Goal: Task Accomplishment & Management: Complete application form

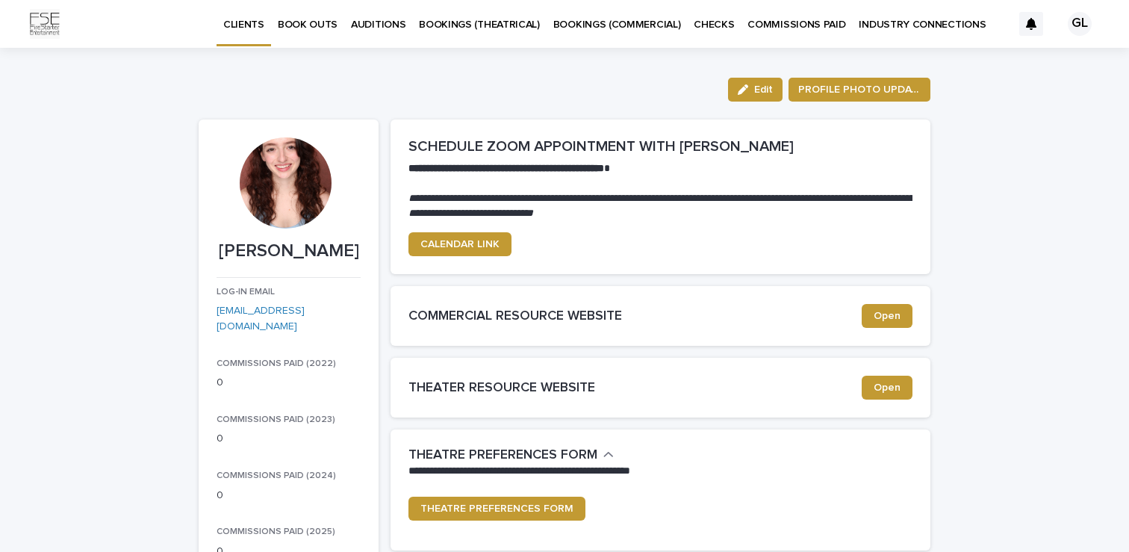
click at [320, 21] on p "BOOK OUTS" at bounding box center [308, 15] width 60 height 31
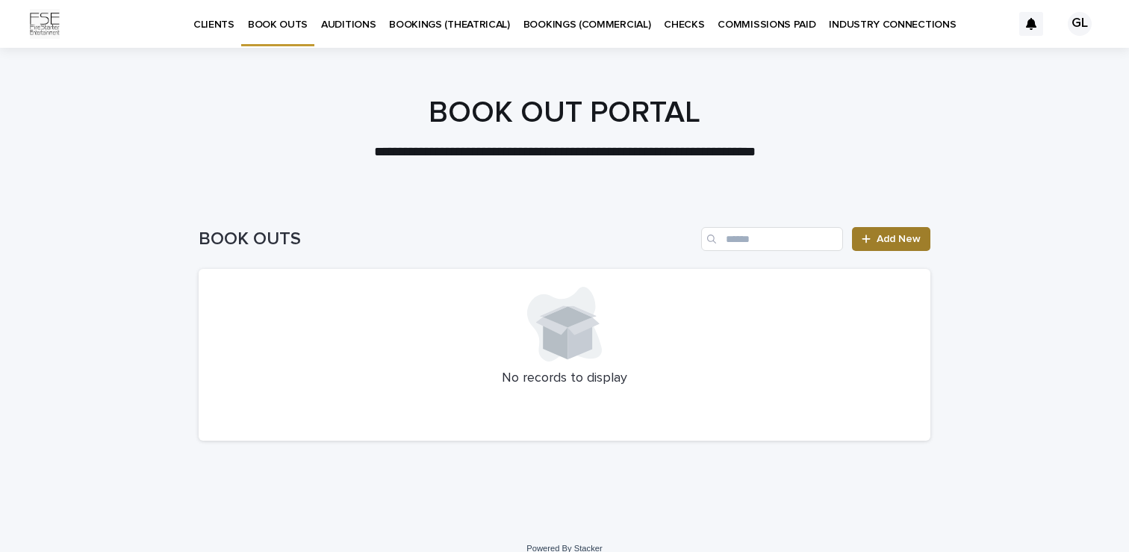
click at [878, 227] on link "Add New" at bounding box center [891, 239] width 78 height 24
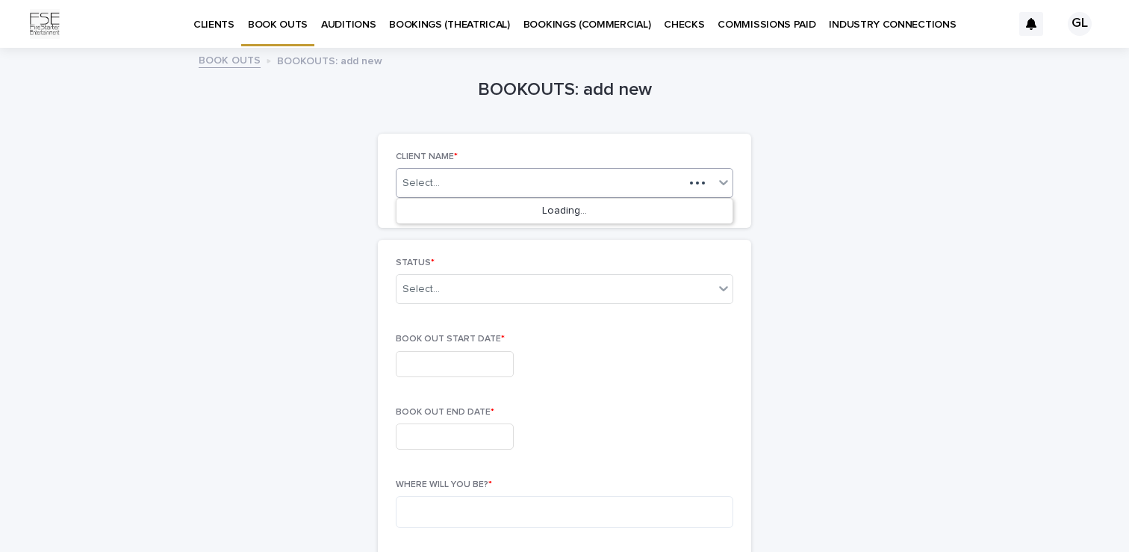
click at [443, 175] on div "Select..." at bounding box center [539, 183] width 287 height 19
click at [523, 213] on div "[PERSON_NAME]" at bounding box center [564, 212] width 336 height 26
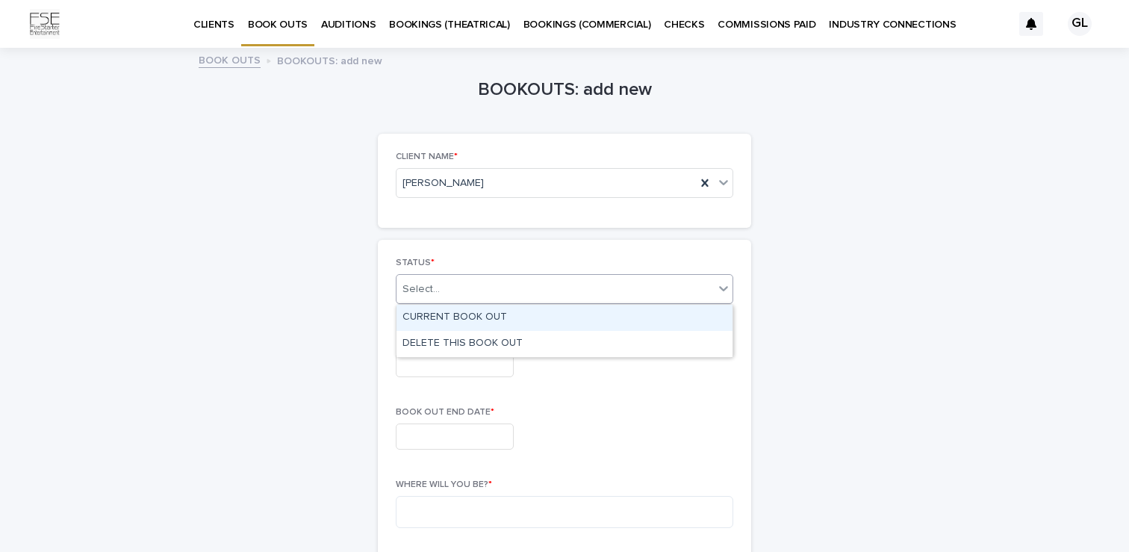
click at [473, 287] on div "Select..." at bounding box center [554, 289] width 317 height 25
click at [488, 321] on div "CURRENT BOOK OUT" at bounding box center [564, 318] width 336 height 26
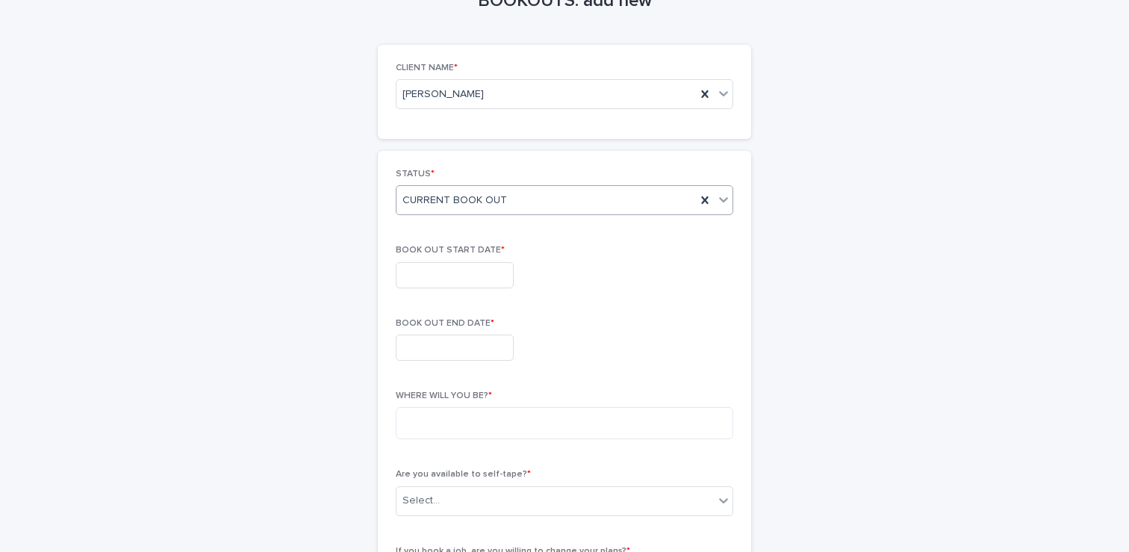
scroll to position [92, 0]
click at [478, 272] on input "text" at bounding box center [455, 272] width 118 height 26
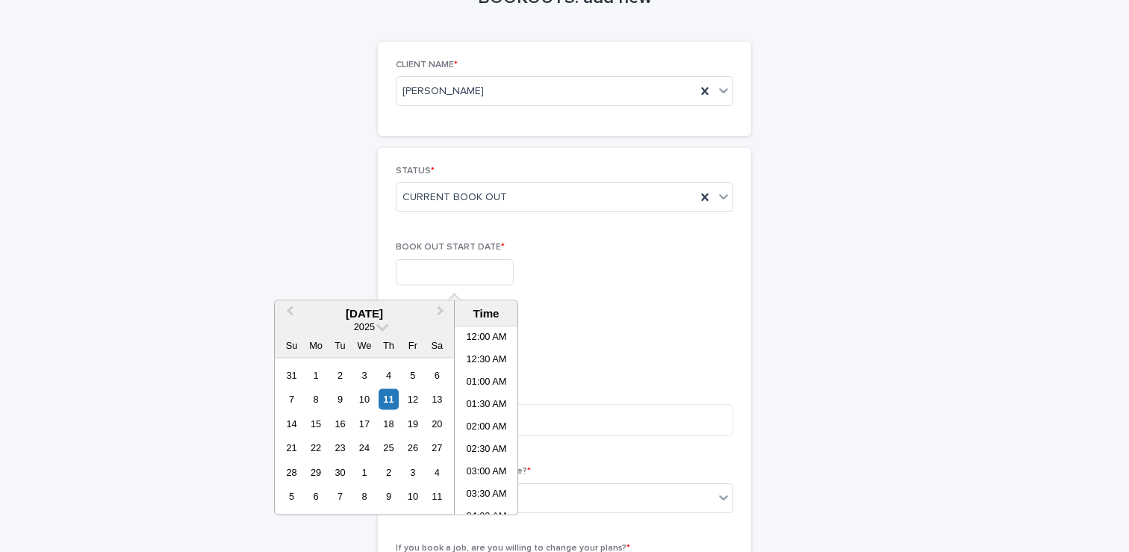
scroll to position [567, 0]
click at [440, 311] on span "Next Month" at bounding box center [440, 313] width 0 height 20
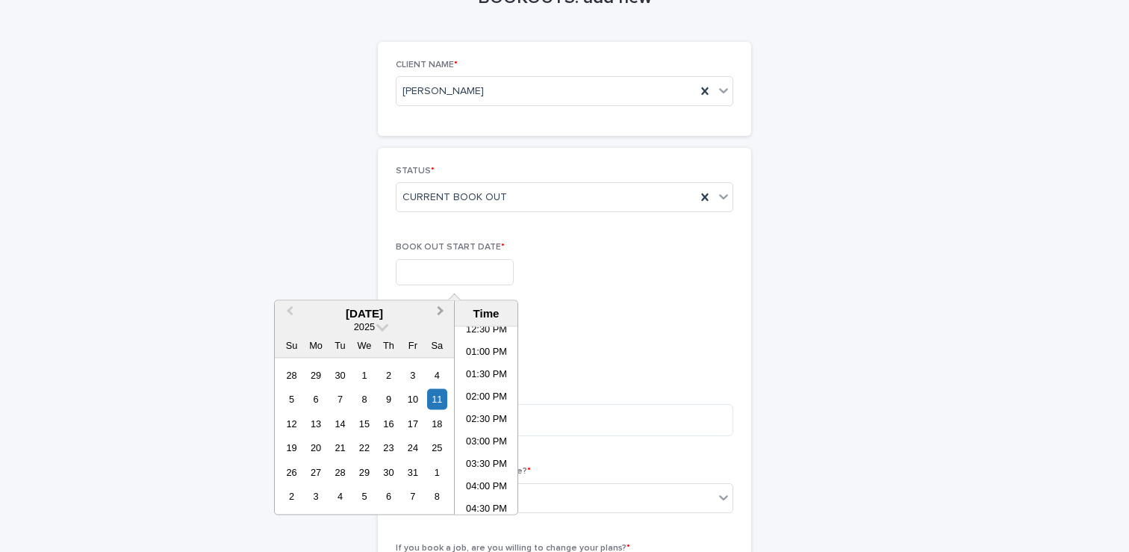
click at [440, 311] on span "Next Month" at bounding box center [440, 313] width 0 height 20
click at [337, 423] on div "11" at bounding box center [340, 423] width 20 height 20
type input "**********"
click at [546, 318] on p "BOOK OUT END DATE *" at bounding box center [564, 320] width 337 height 10
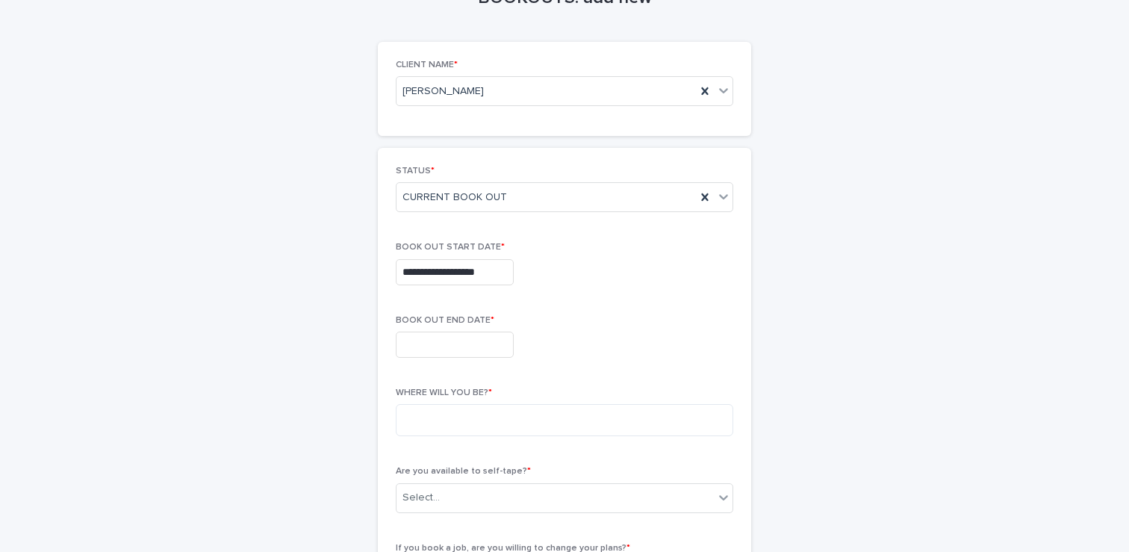
click at [493, 354] on input "text" at bounding box center [455, 344] width 118 height 26
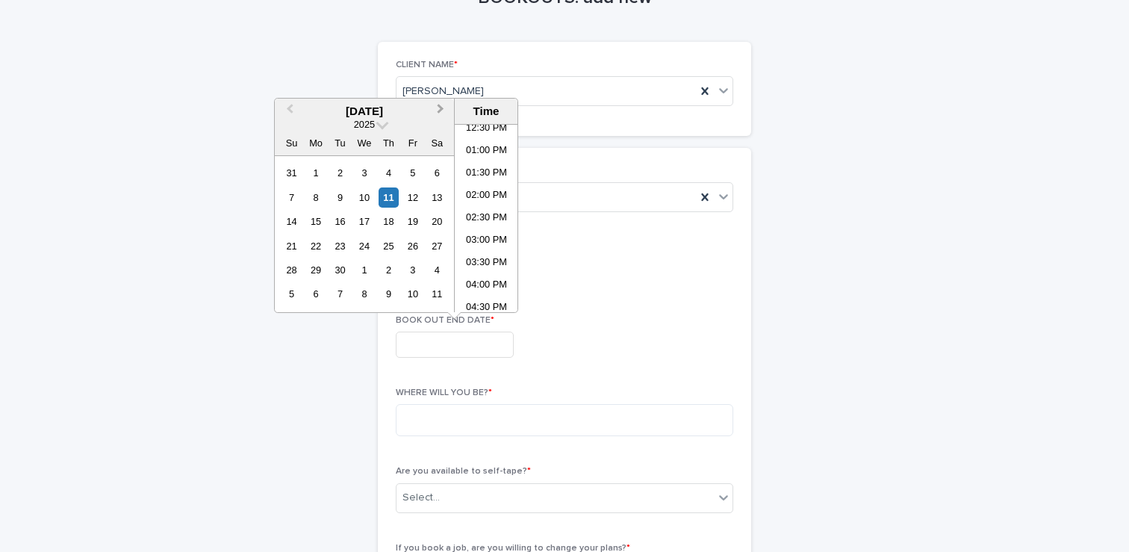
click at [440, 107] on span "Next Month" at bounding box center [440, 111] width 0 height 20
click at [443, 223] on div "15" at bounding box center [437, 221] width 20 height 20
click at [290, 240] on div "16" at bounding box center [291, 246] width 20 height 20
type input "**********"
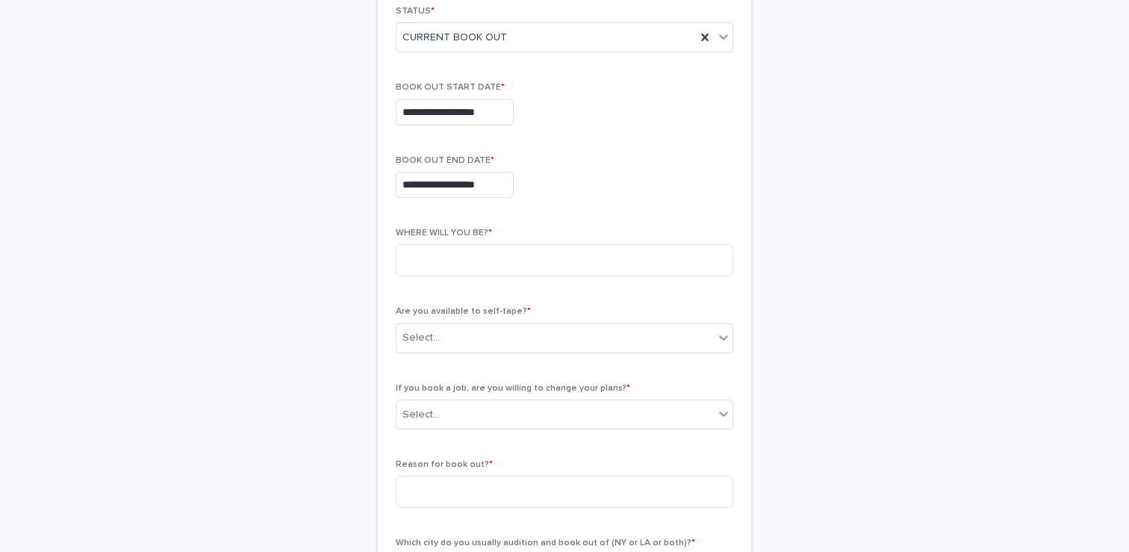
scroll to position [261, 0]
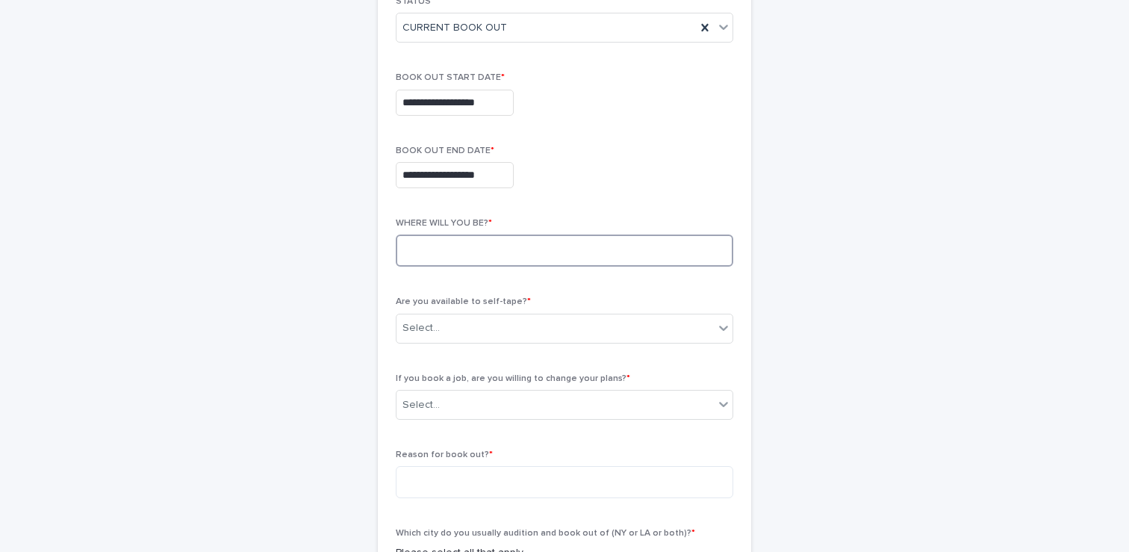
click at [585, 247] on textarea at bounding box center [564, 250] width 337 height 32
type textarea "********"
click at [487, 349] on div "Are you available to self-tape? * Select..." at bounding box center [564, 325] width 337 height 58
click at [487, 333] on div "Select..." at bounding box center [554, 328] width 317 height 25
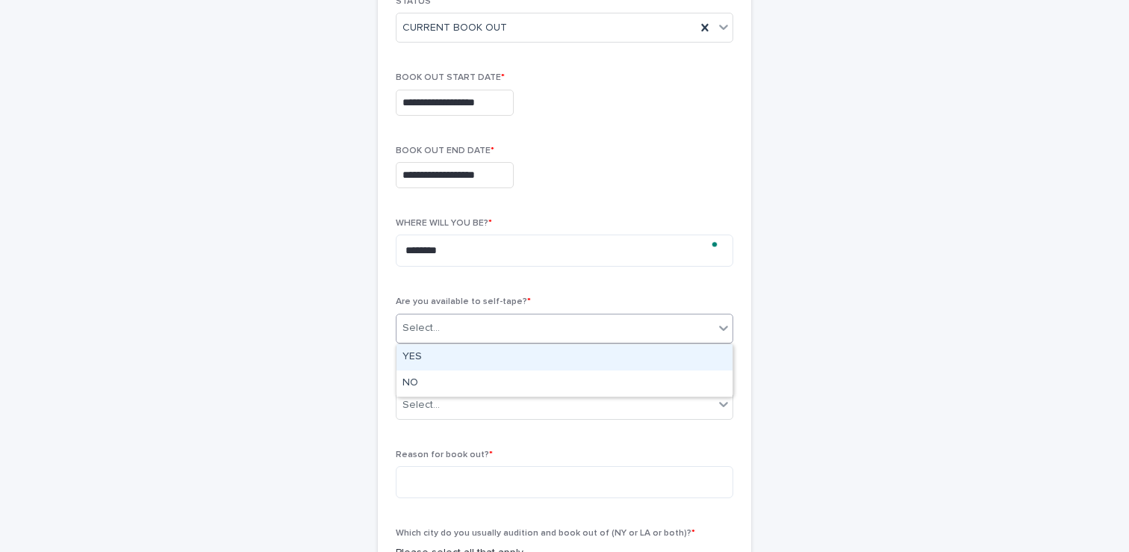
click at [478, 349] on div "YES" at bounding box center [564, 357] width 336 height 26
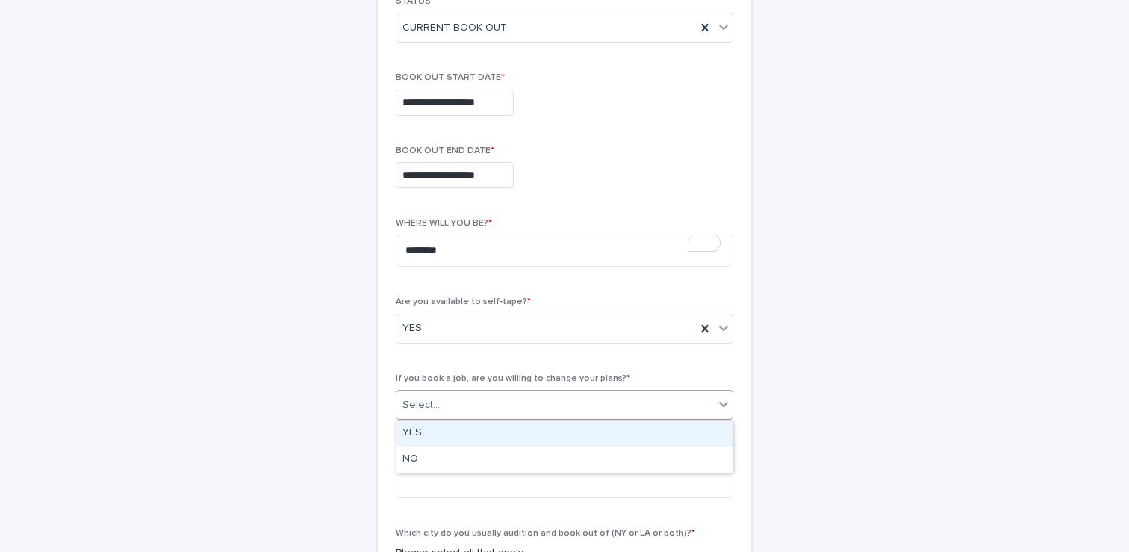
click at [507, 401] on div "Select..." at bounding box center [554, 405] width 317 height 25
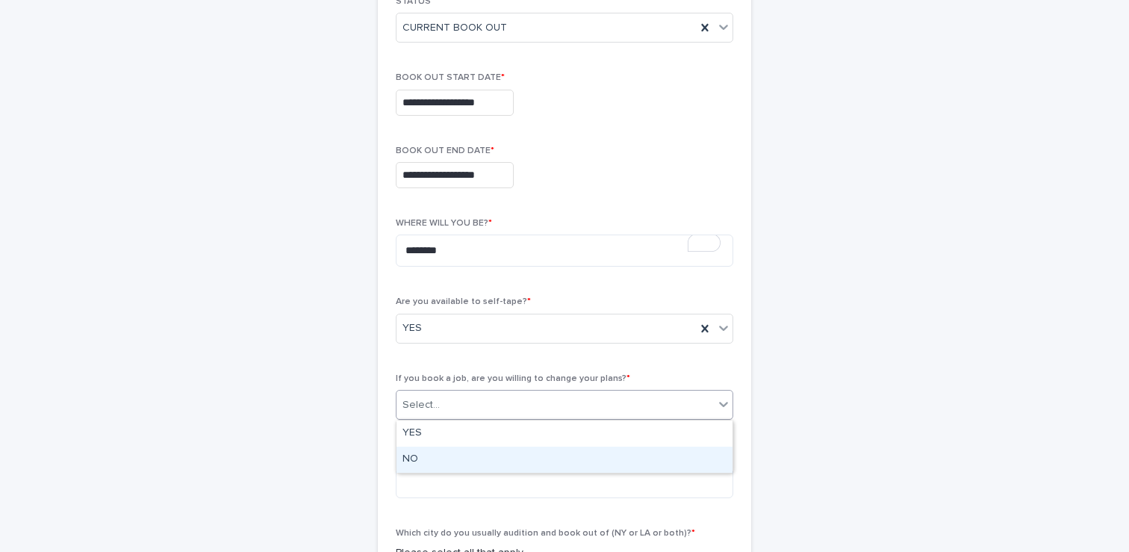
click at [493, 452] on div "NO" at bounding box center [564, 459] width 336 height 26
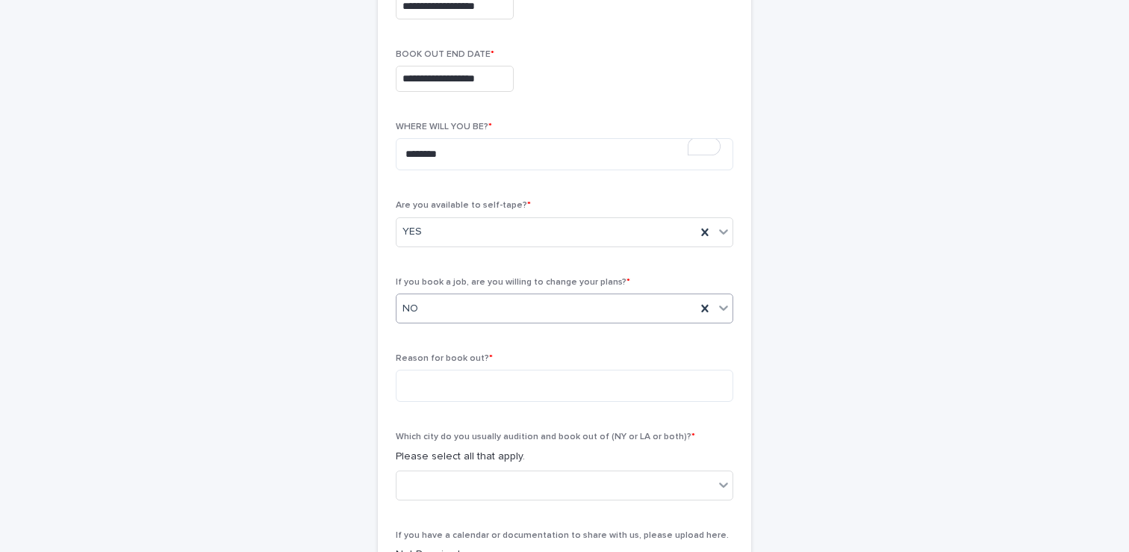
scroll to position [361, 0]
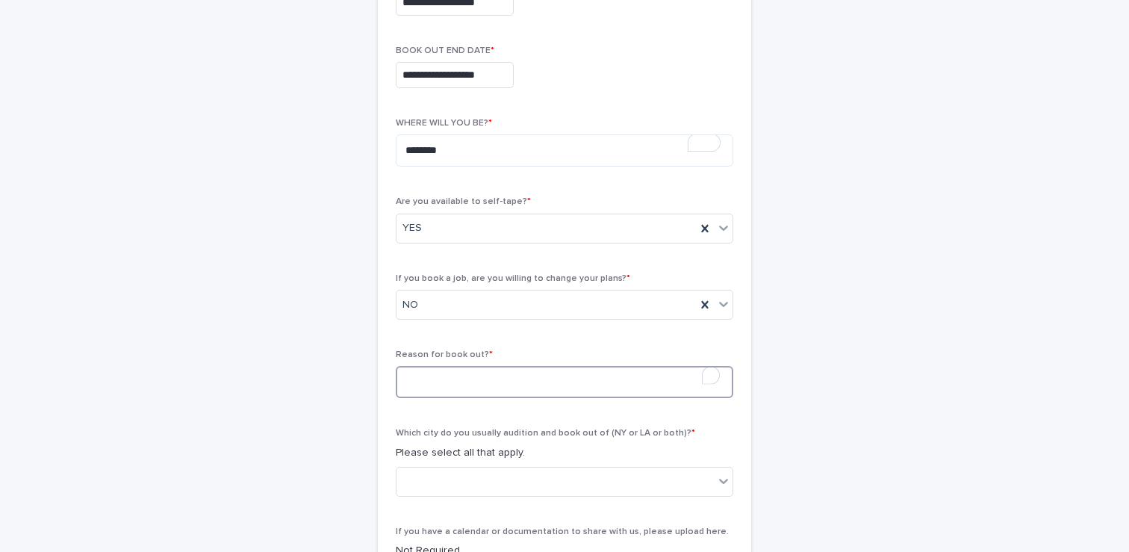
click at [532, 382] on textarea "To enrich screen reader interactions, please activate Accessibility in Grammarl…" at bounding box center [564, 382] width 337 height 32
